Goal: Check status: Verify the current state of an ongoing process or item

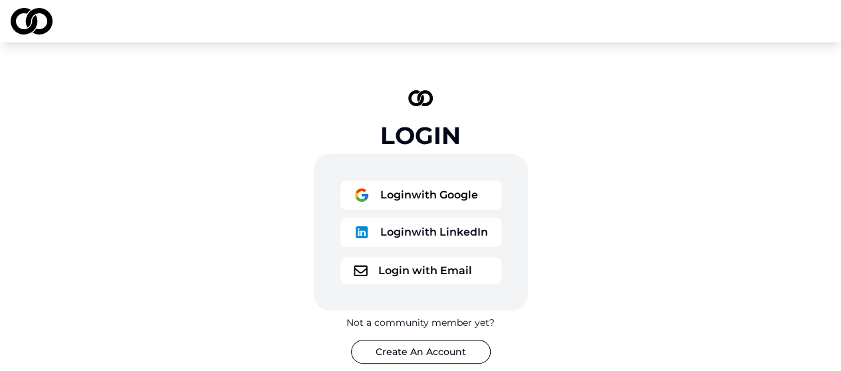
click at [445, 227] on button "Login with LinkedIn" at bounding box center [420, 232] width 161 height 29
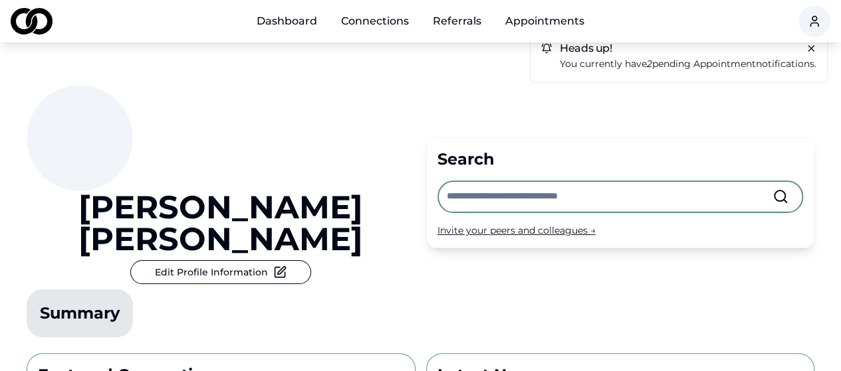
click at [542, 19] on link "Appointments" at bounding box center [544, 21] width 100 height 27
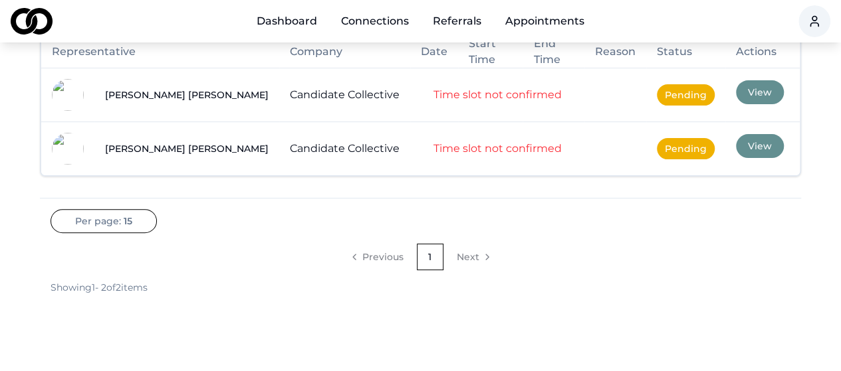
scroll to position [66, 0]
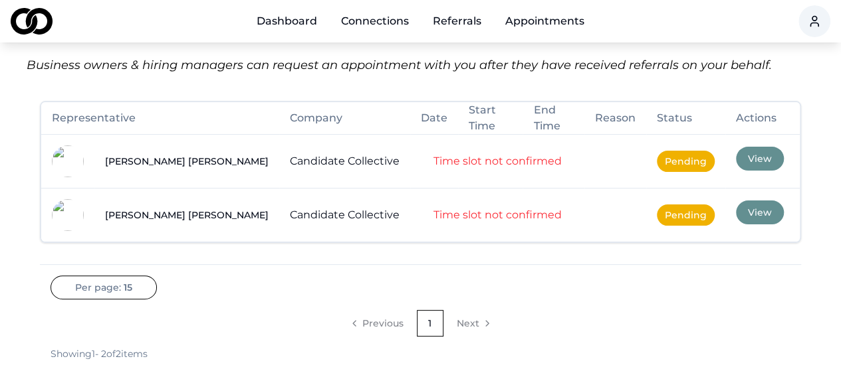
click at [736, 159] on button "View" at bounding box center [760, 159] width 48 height 24
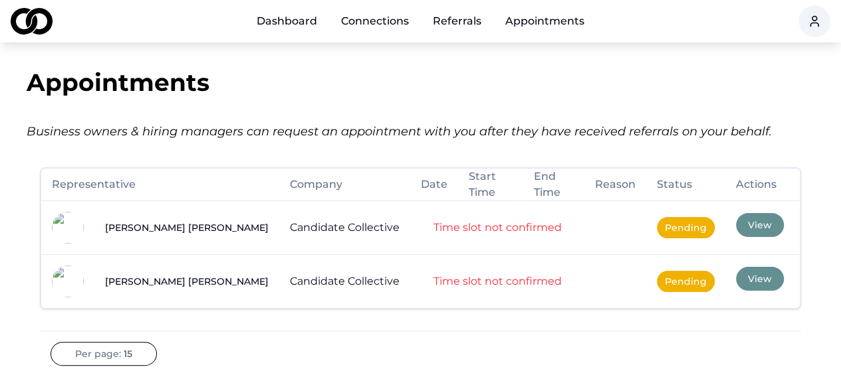
click at [736, 282] on button "View" at bounding box center [760, 279] width 48 height 24
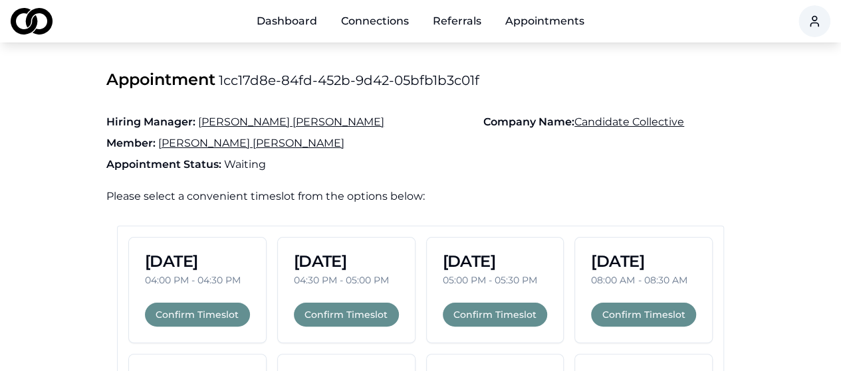
click at [263, 122] on span "[PERSON_NAME]" at bounding box center [291, 122] width 186 height 13
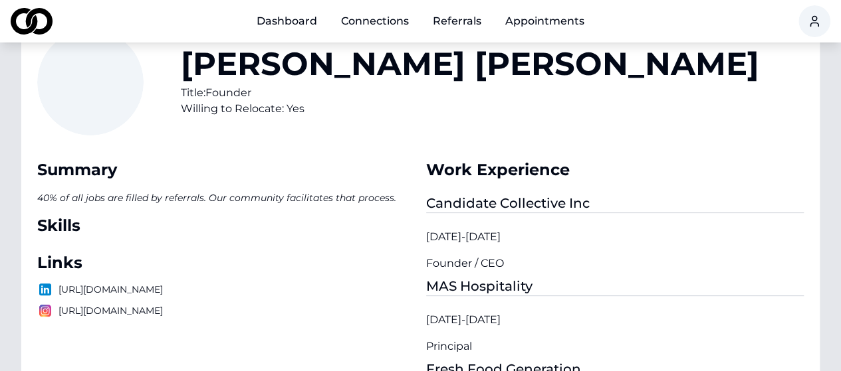
scroll to position [66, 0]
